Goal: Find specific page/section: Find specific page/section

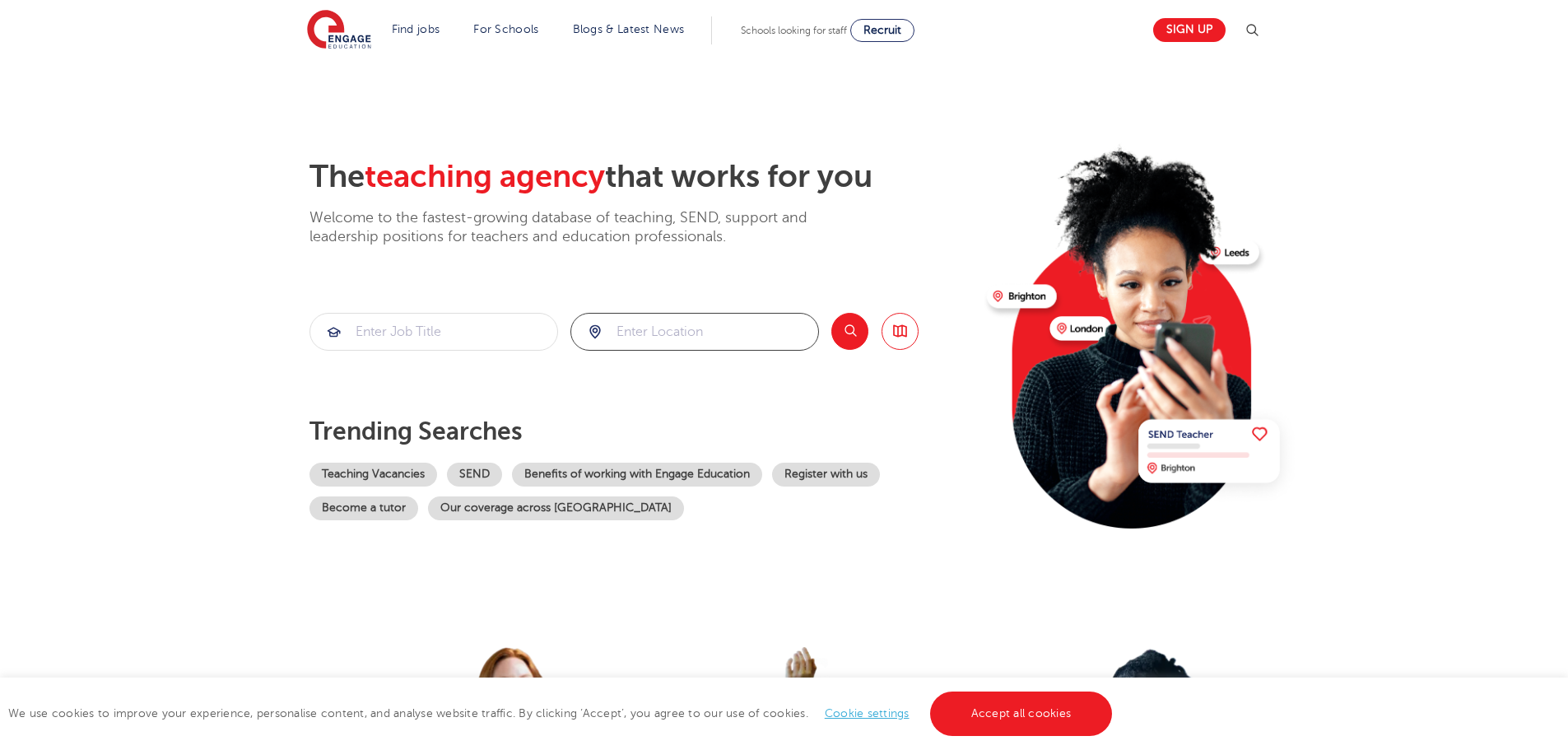
click at [682, 348] on input "search" at bounding box center [695, 332] width 247 height 36
paste input "MK16 0NL"
type input "MK16"
click button "Submit" at bounding box center [0, 0] width 0 height 0
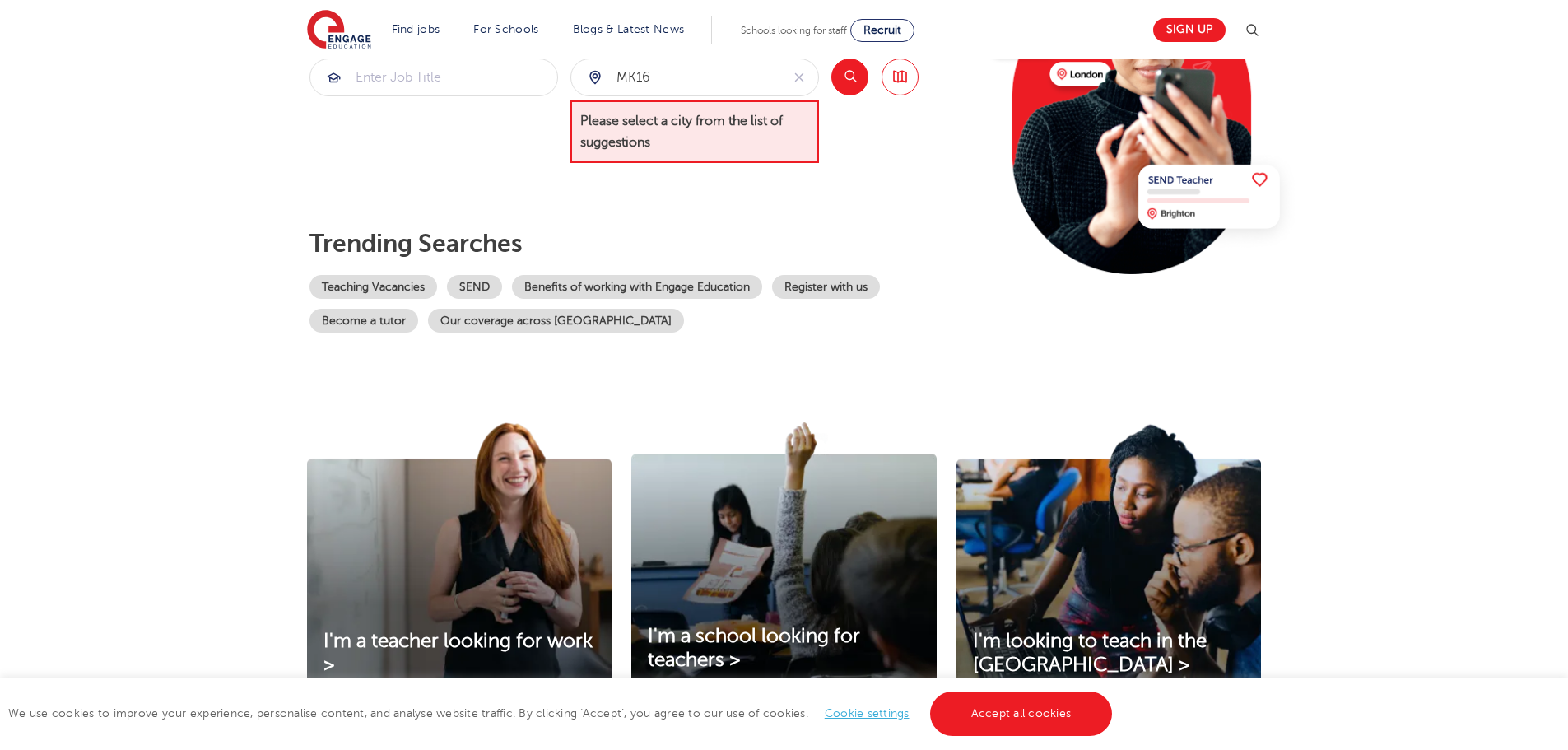
scroll to position [82, 0]
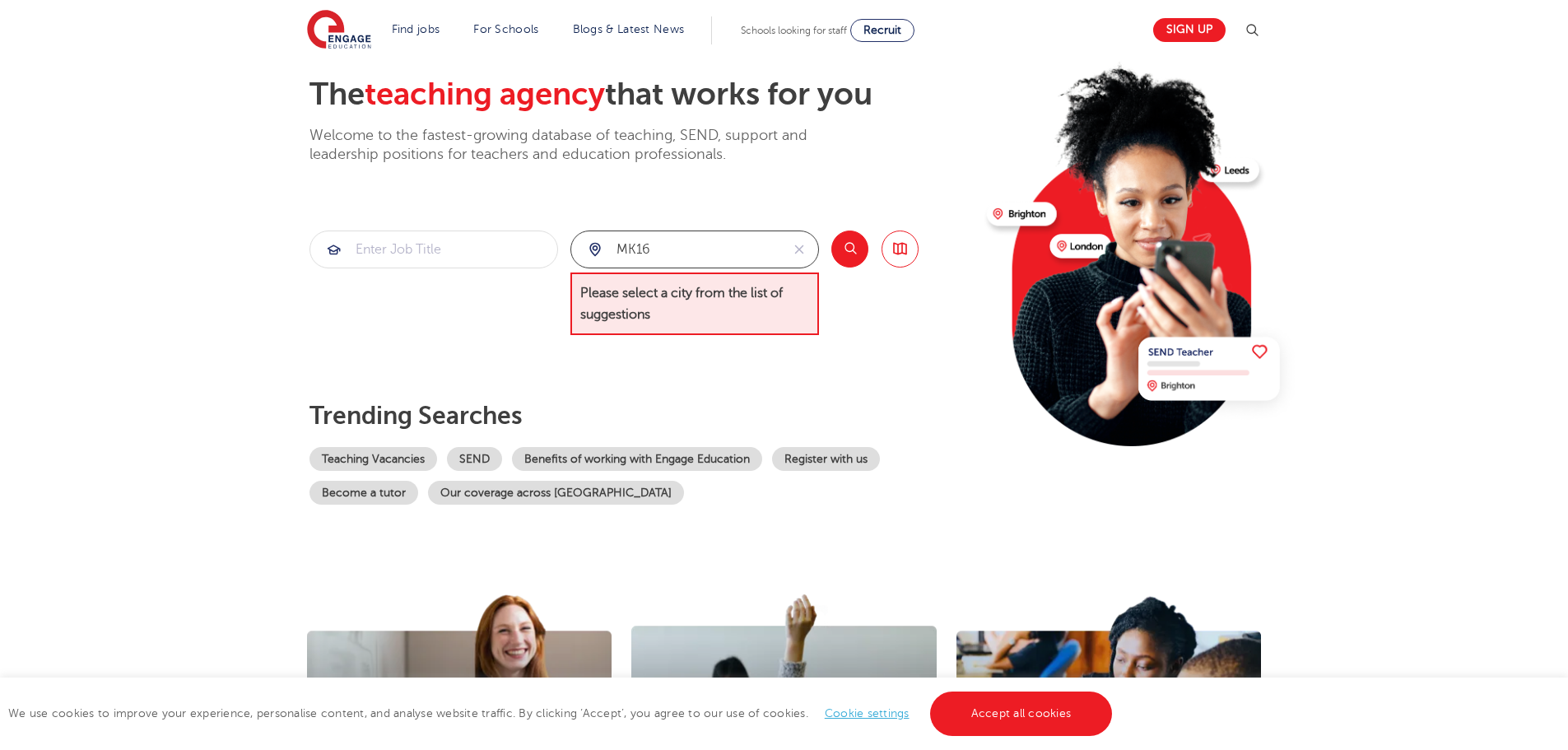
click at [677, 250] on input "MK16" at bounding box center [676, 250] width 209 height 36
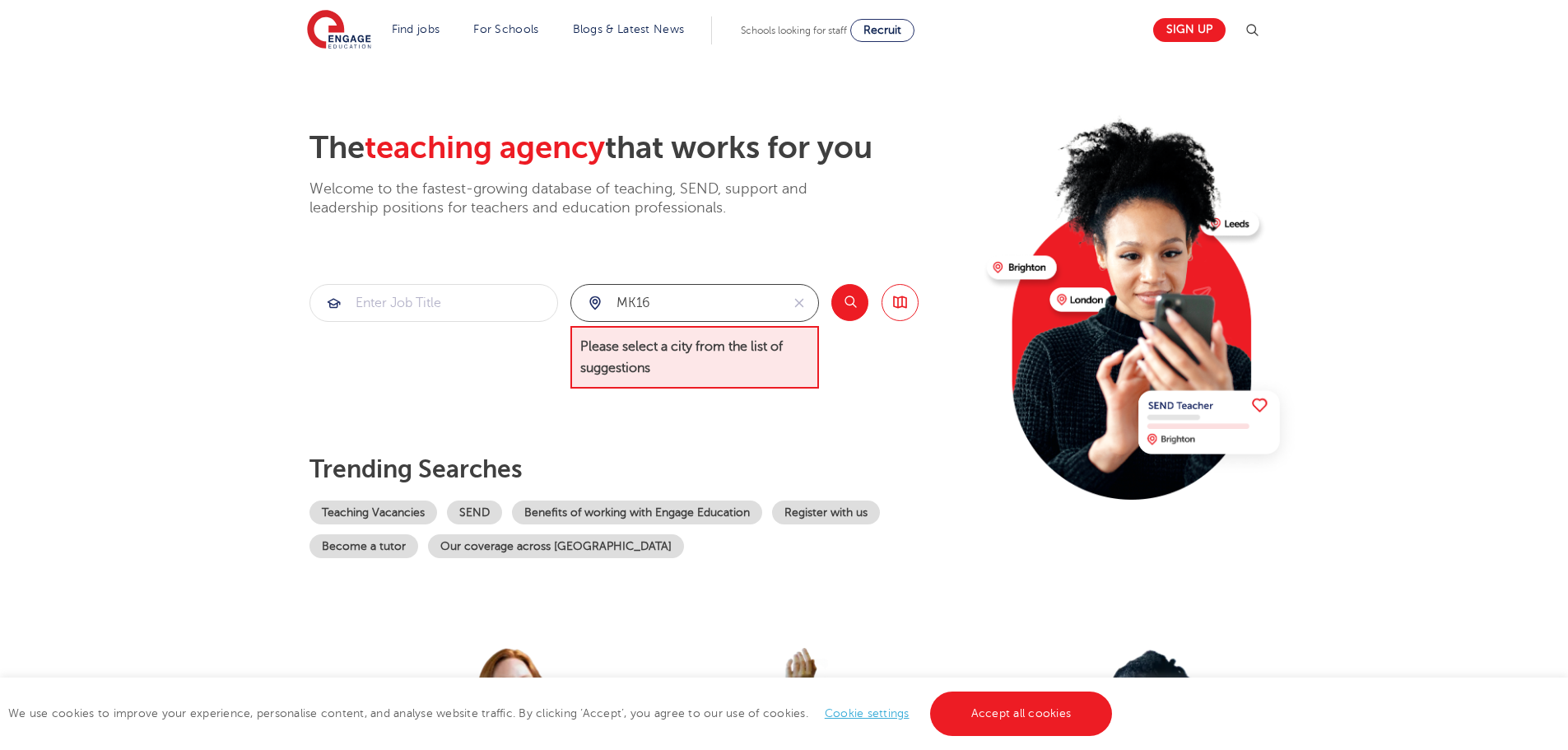
scroll to position [0, 0]
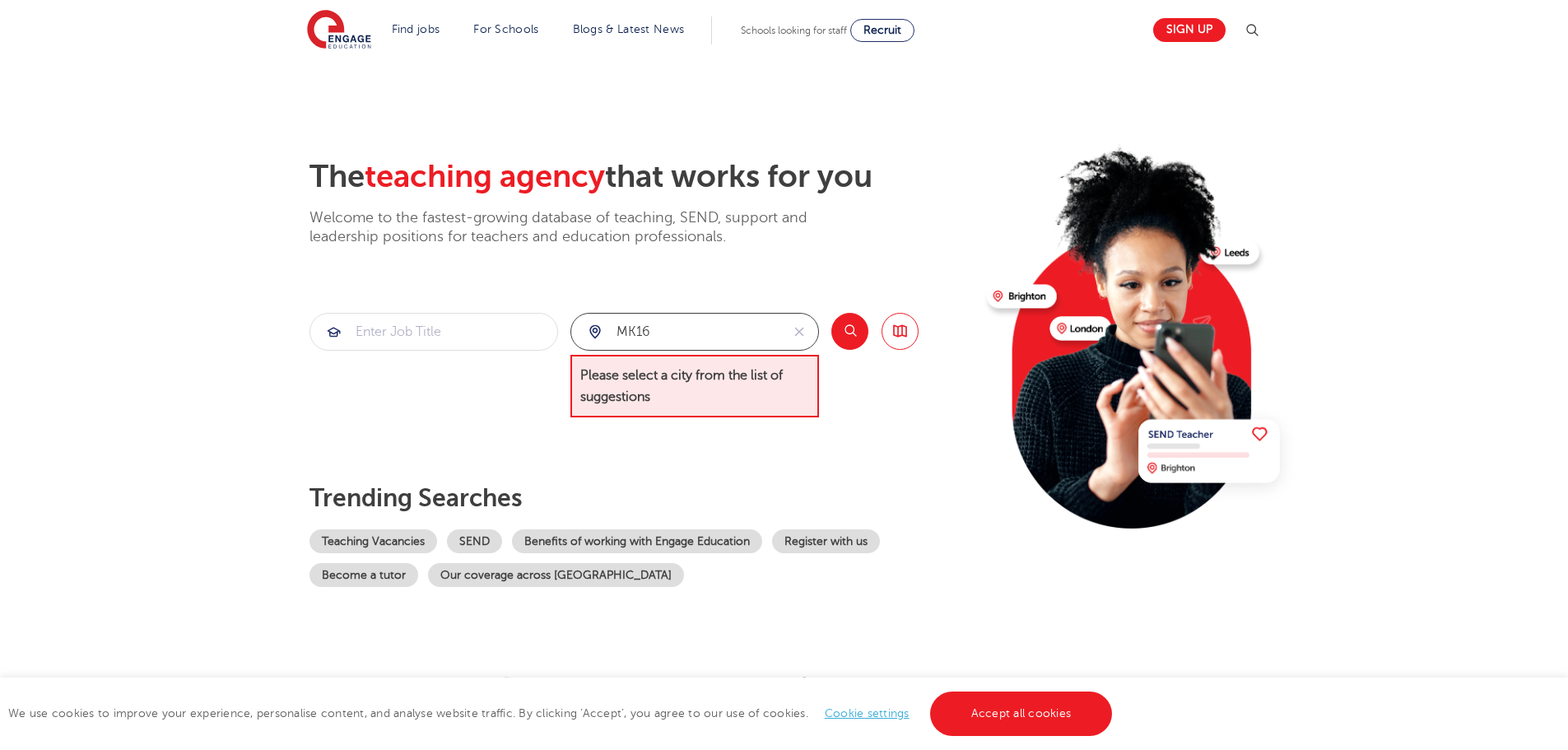
drag, startPoint x: 677, startPoint y: 250, endPoint x: 459, endPoint y: 256, distance: 218.1
click at [459, 256] on div "The teaching agency that works for you Welcome to the fastest-growing database …" at bounding box center [641, 373] width 664 height 429
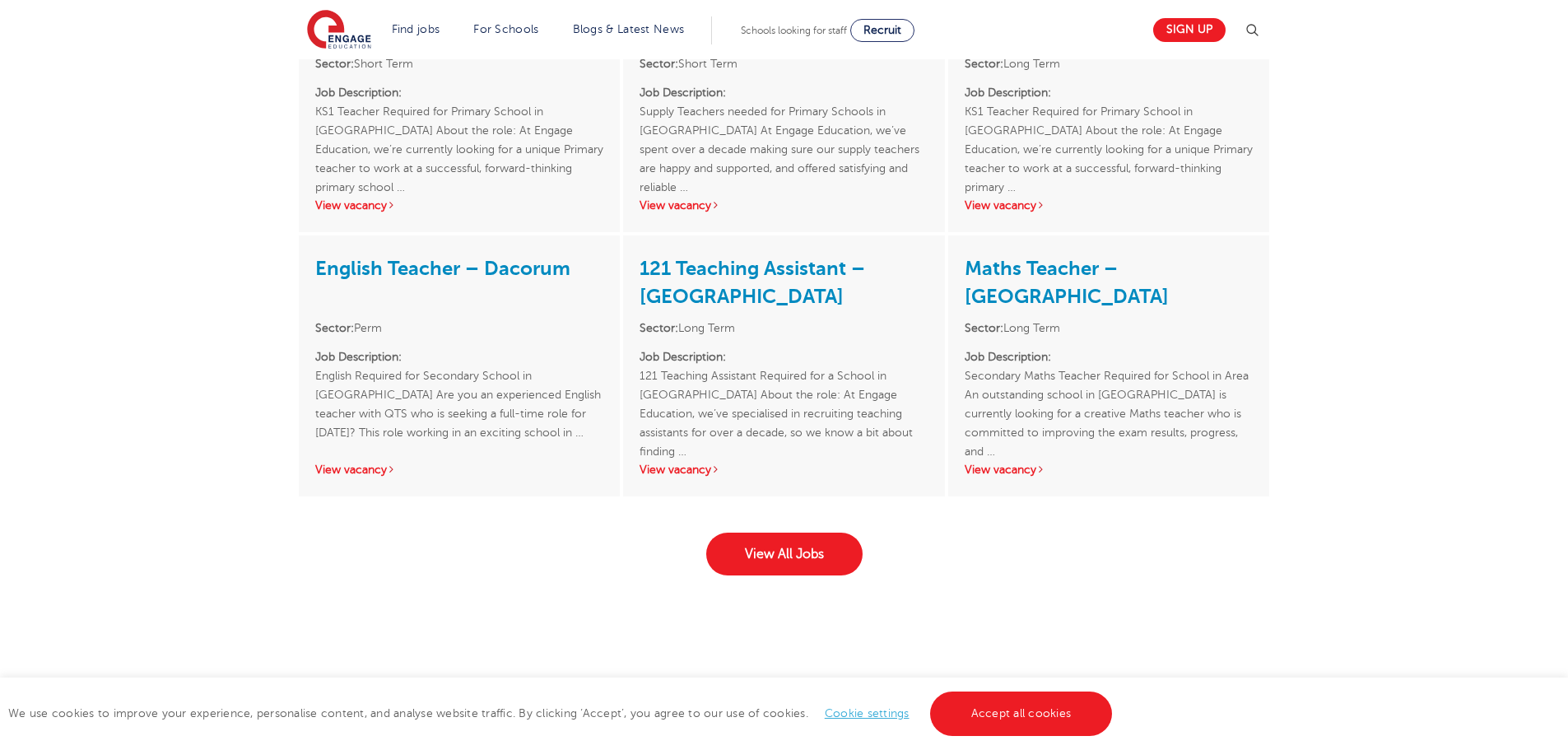
scroll to position [2471, 0]
